Goal: Check status: Check status

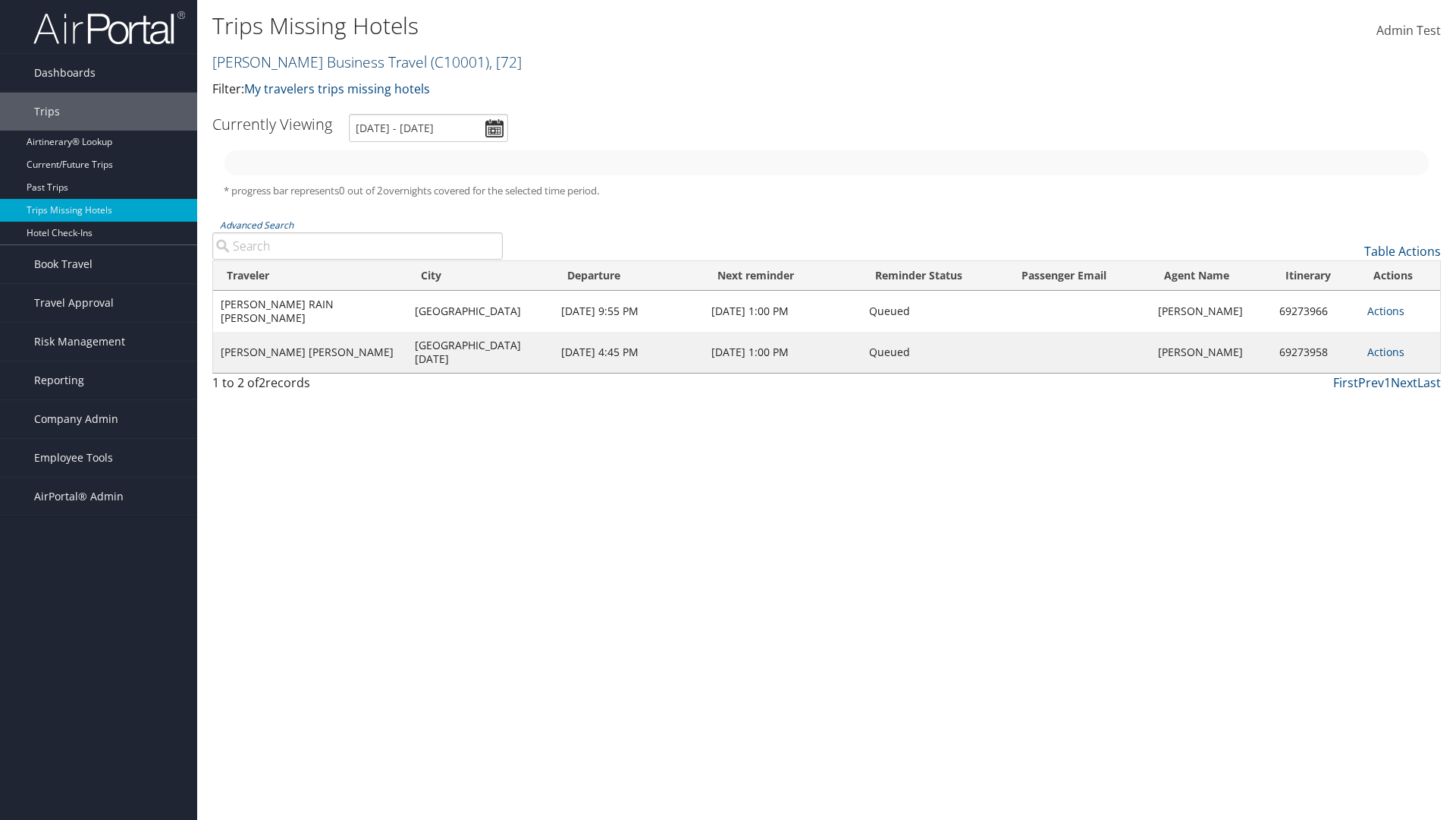
click at [313, 61] on link "[PERSON_NAME] Business Travel ( C10001 ) , [ 72 ]" at bounding box center [367, 61] width 309 height 21
click at [0, 0] on input "search" at bounding box center [0, 0] width 0 height 0
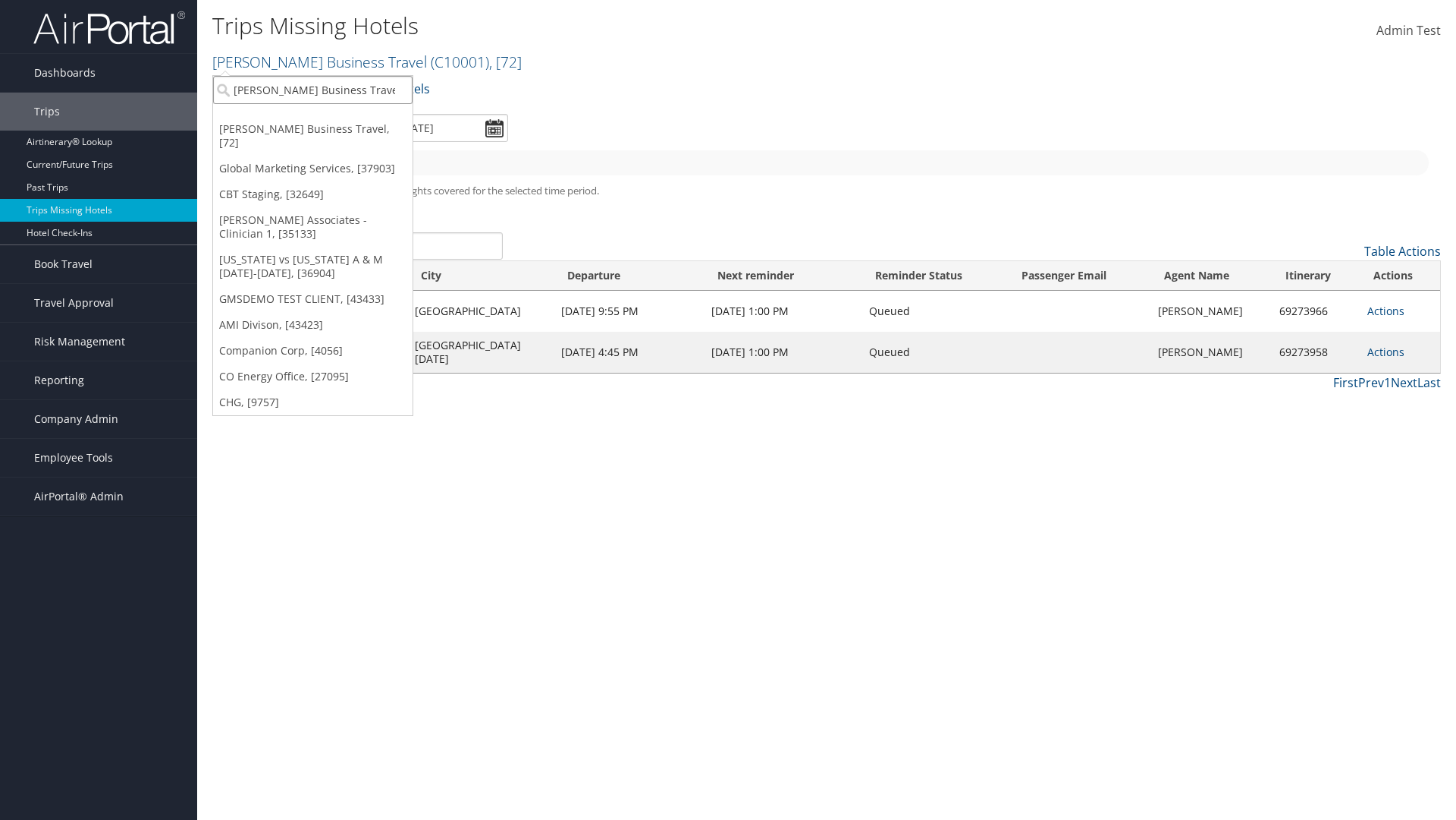
type input "[PERSON_NAME] Business Travel"
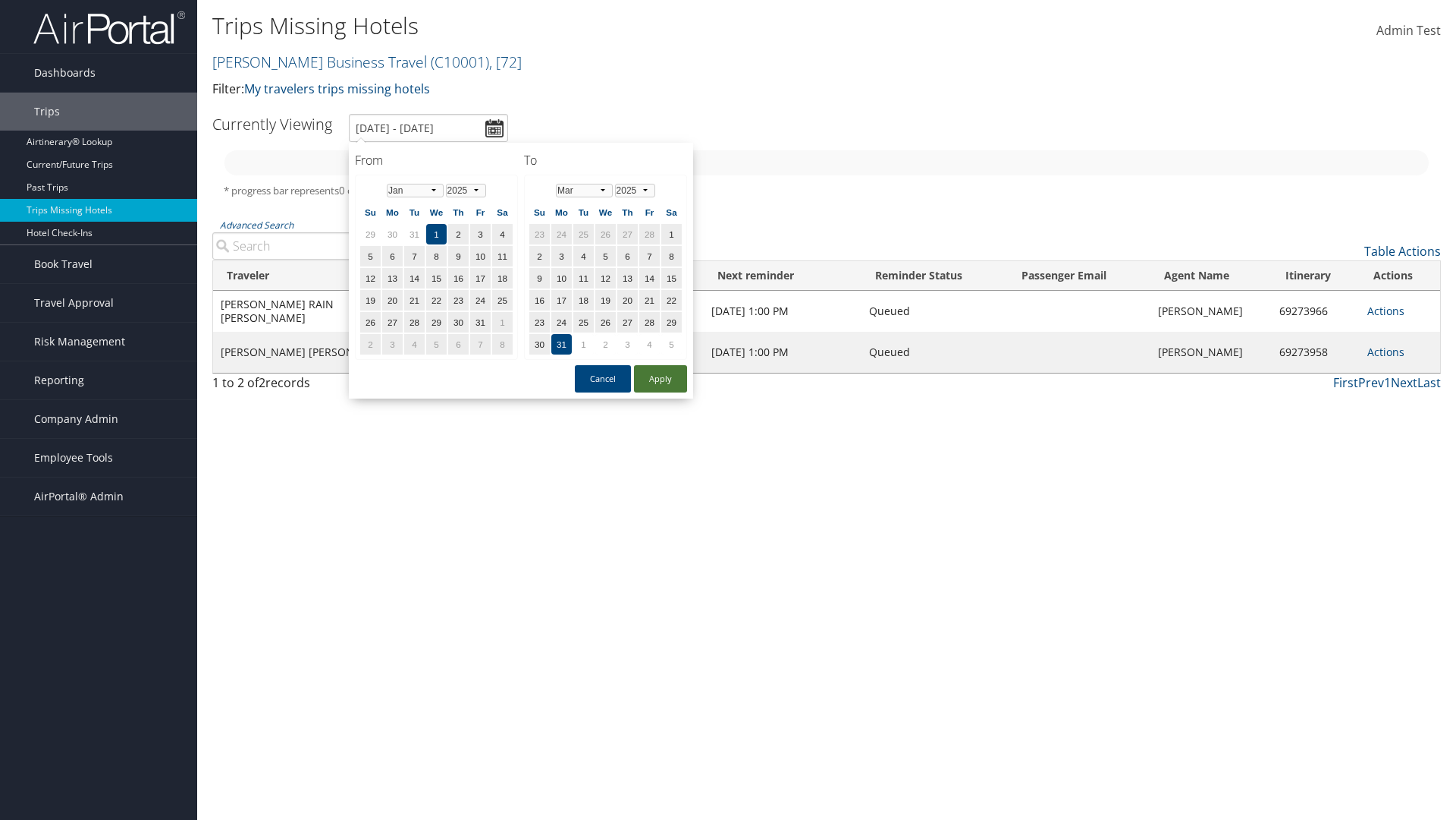
click at [661, 379] on button "Apply" at bounding box center [660, 379] width 53 height 27
type input "1/1/2025 - 3/31/2025"
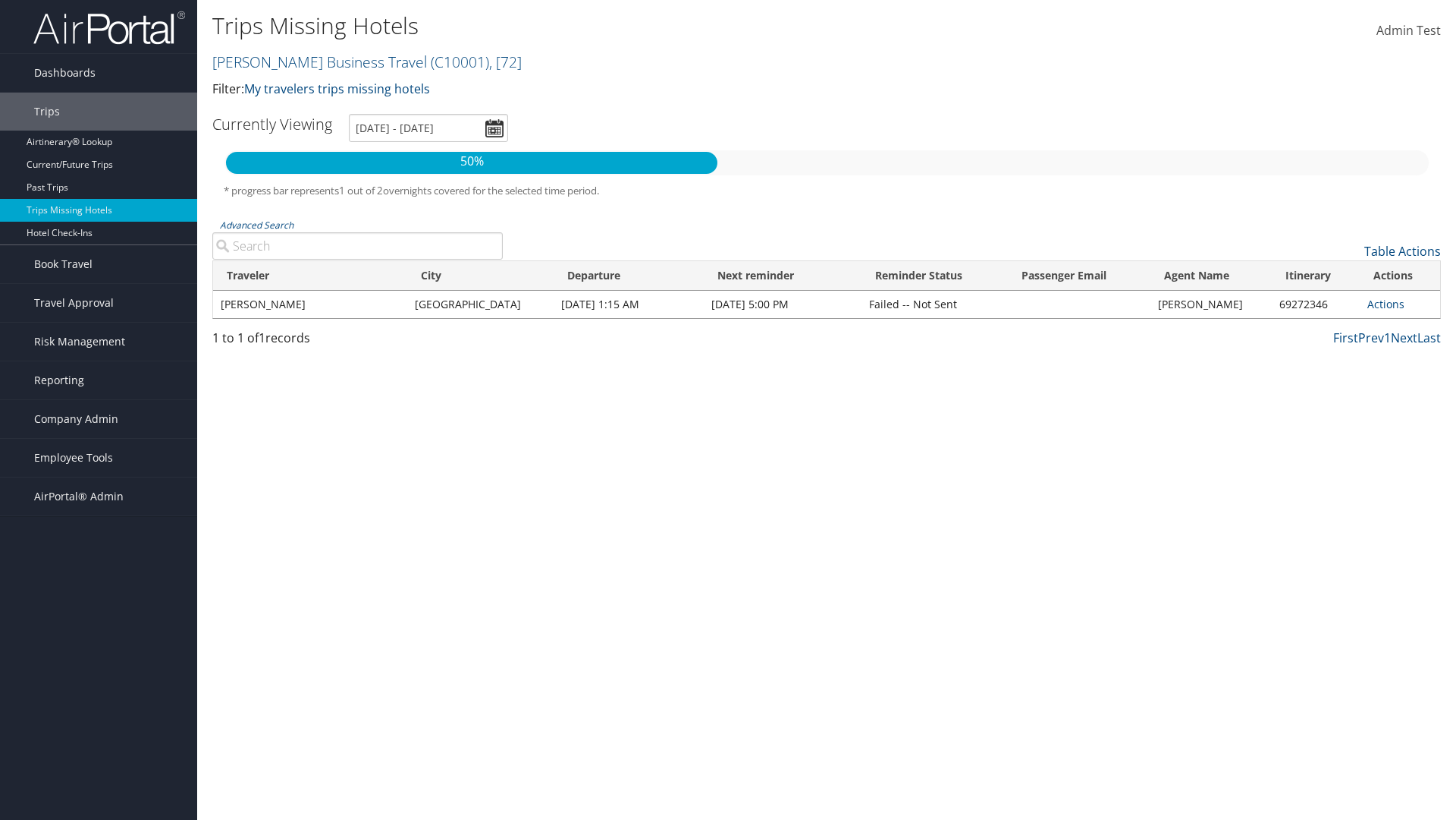
click at [357, 246] on input "Advanced Search" at bounding box center [358, 245] width 290 height 27
type input "CLAYTON"
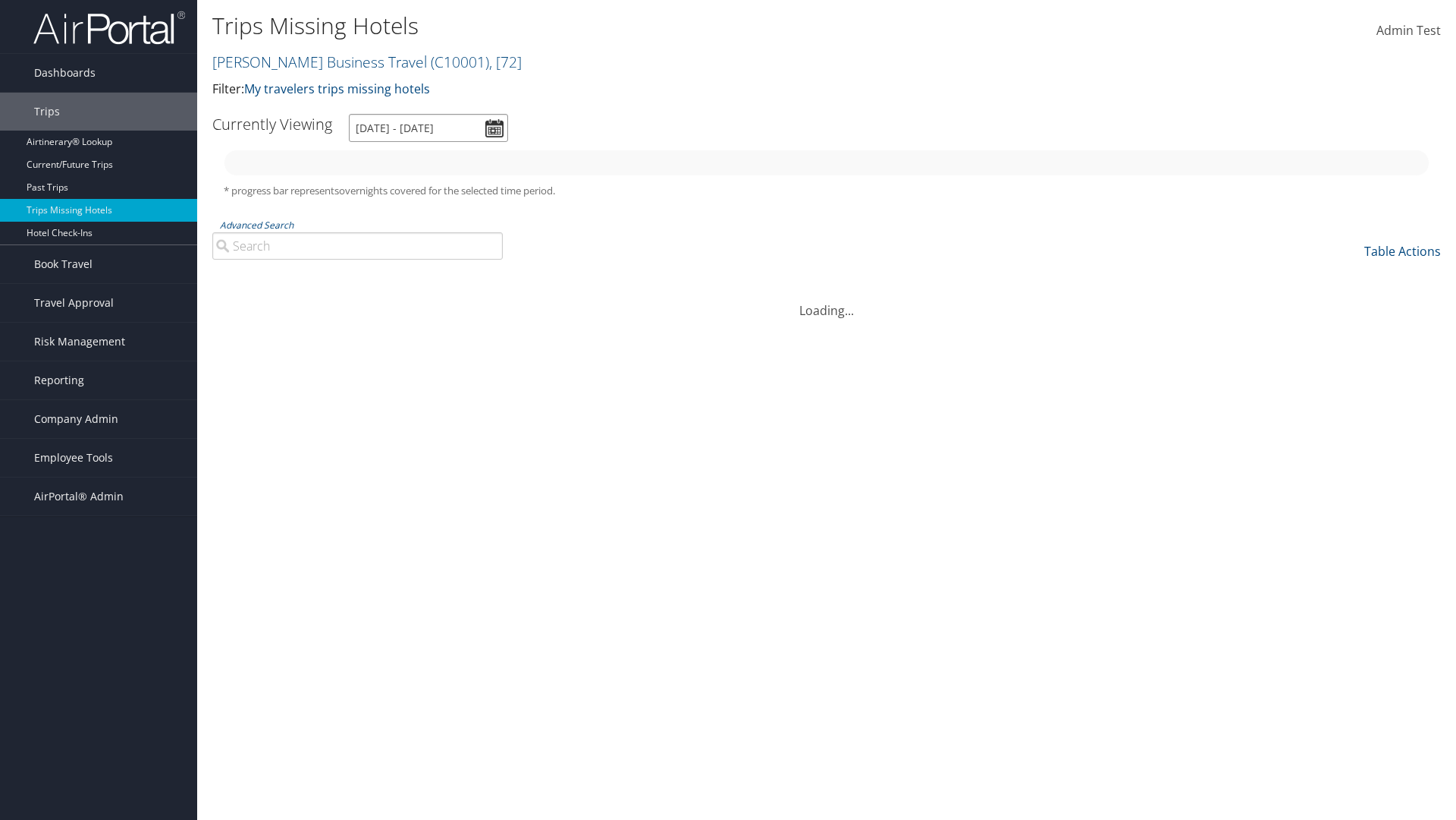
click at [428, 127] on input "[DATE] - [DATE]" at bounding box center [428, 127] width 160 height 28
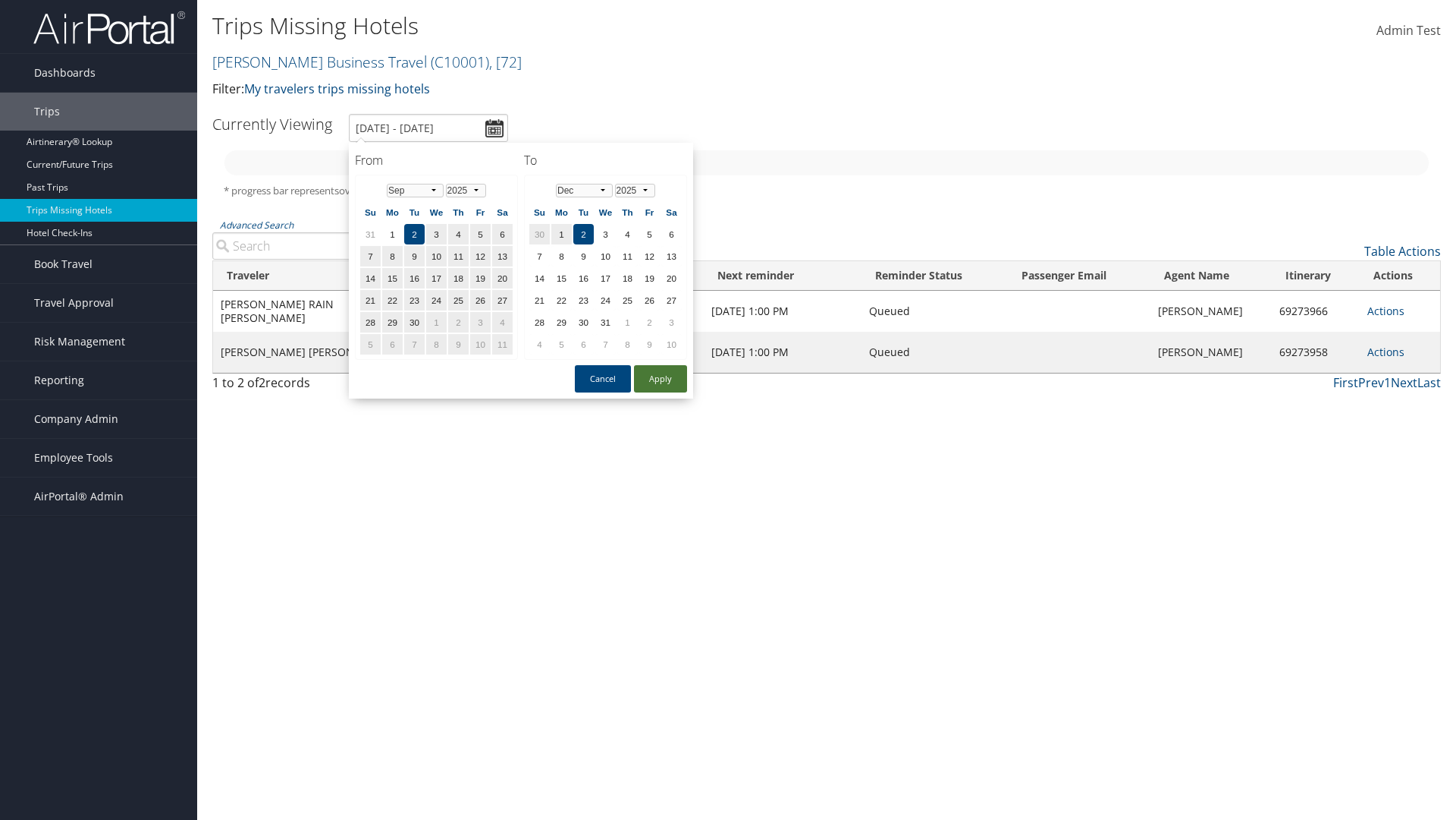
click at [661, 379] on button "Apply" at bounding box center [660, 379] width 53 height 27
type input "1/1/2025 - 3/31/2025"
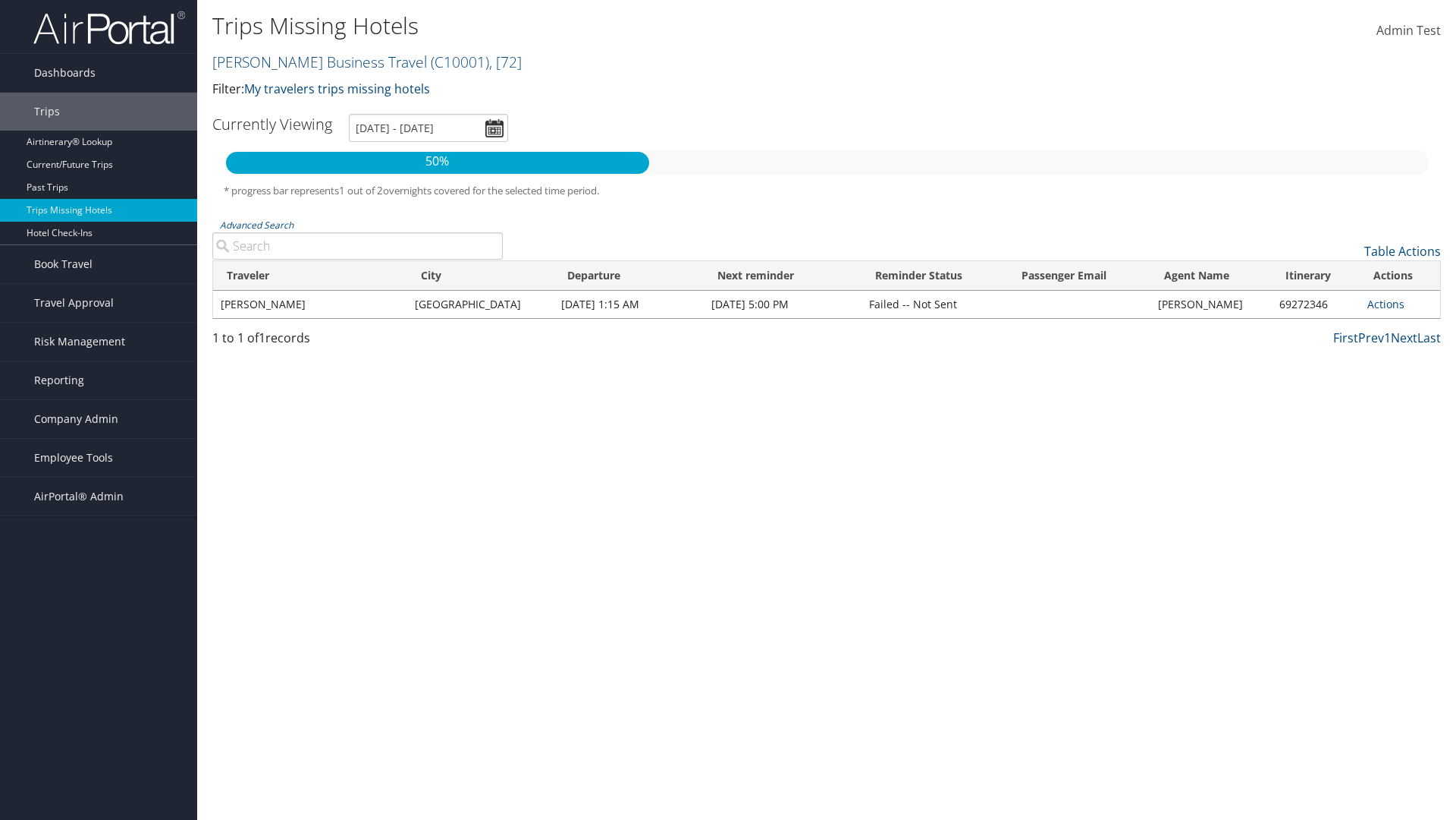
click at [357, 246] on input "Advanced Search" at bounding box center [358, 245] width 290 height 27
type input "Rio De Janeiro"
